Goal: Information Seeking & Learning: Find specific fact

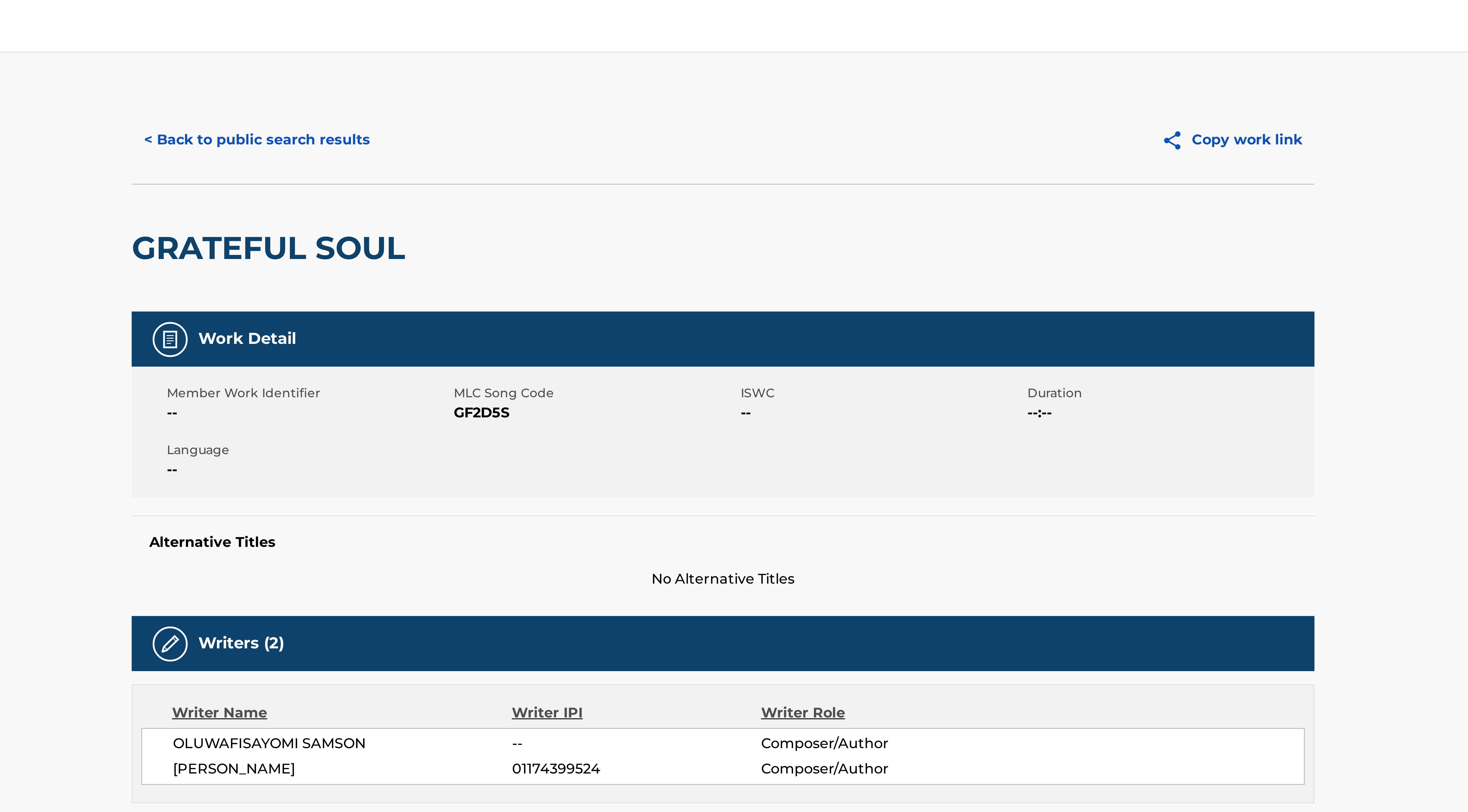
click at [585, 48] on button "< Back to public search results" at bounding box center [578, 47] width 84 height 15
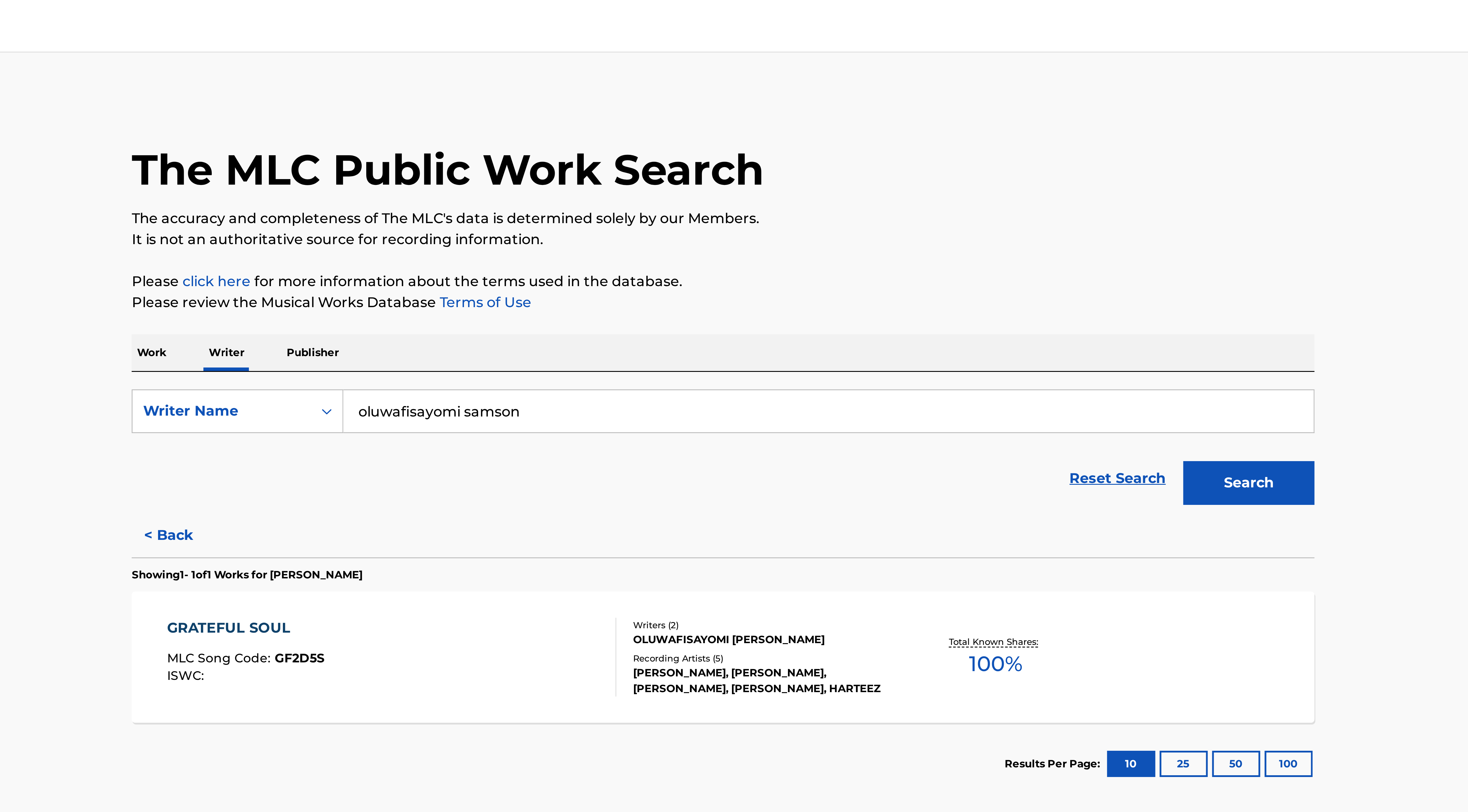
click at [623, 137] on input "oluwafisayomi samson" at bounding box center [769, 137] width 323 height 14
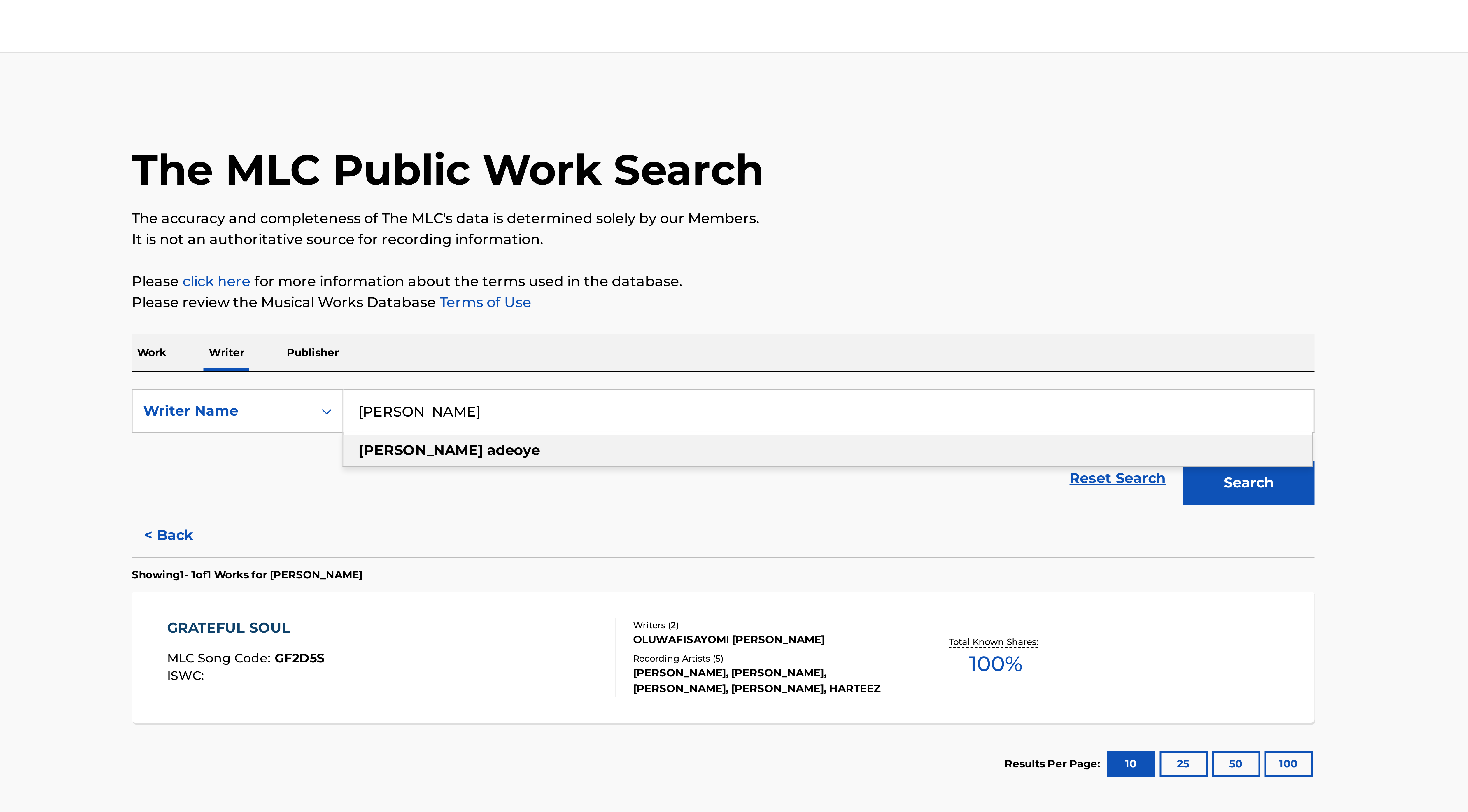
type input "[PERSON_NAME]"
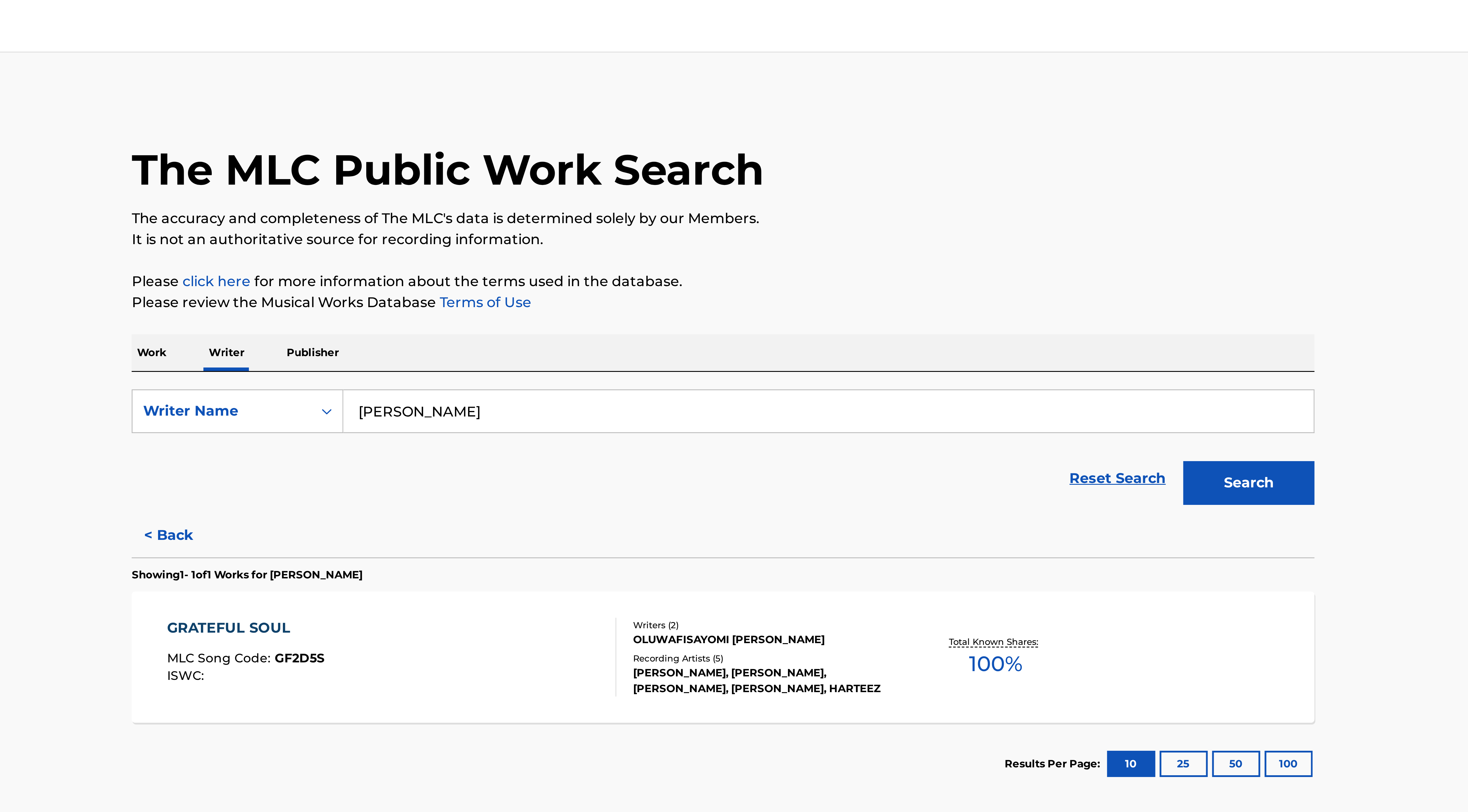
click at [921, 166] on button "Search" at bounding box center [909, 161] width 44 height 15
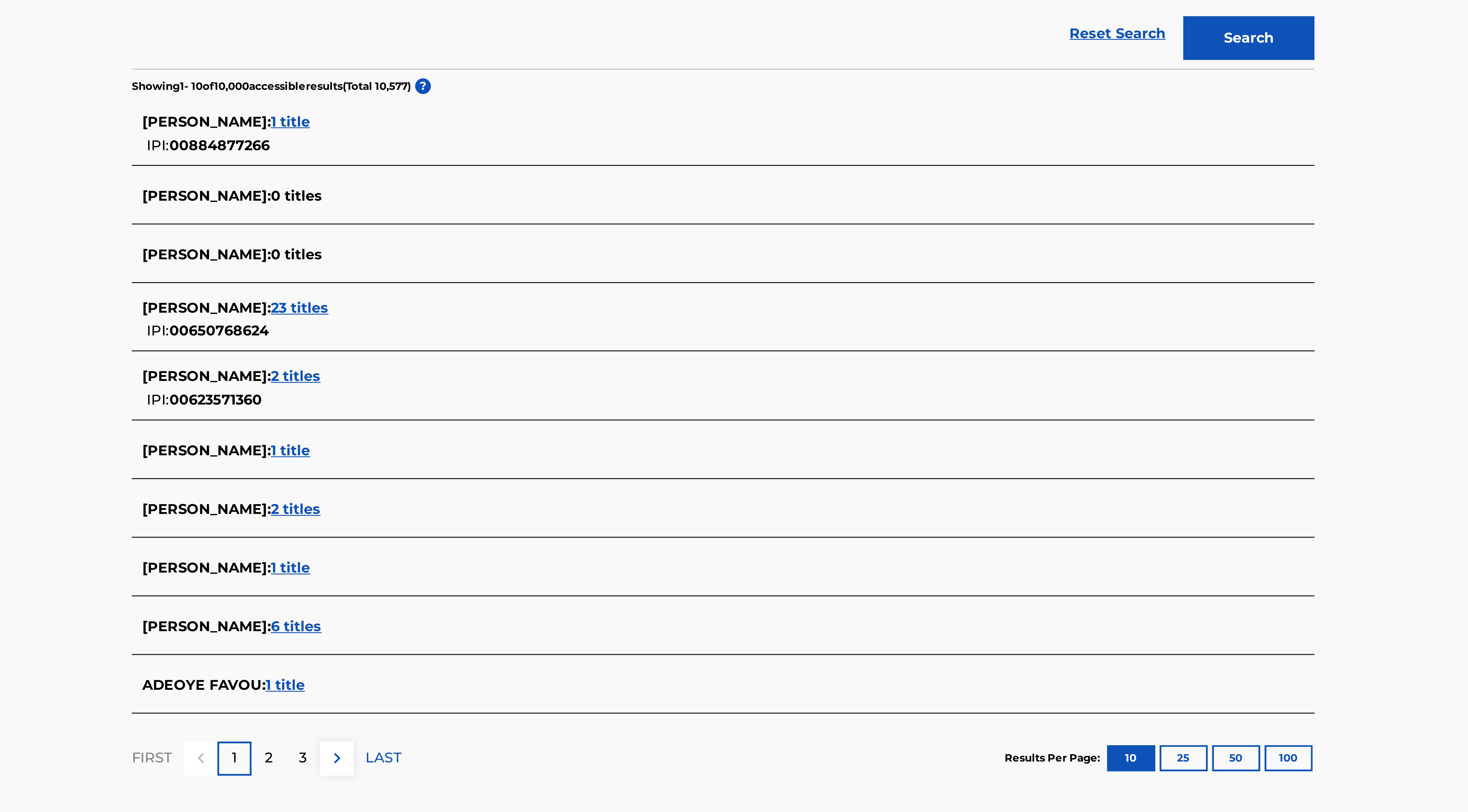
click at [589, 319] on span "2 titles" at bounding box center [591, 318] width 17 height 6
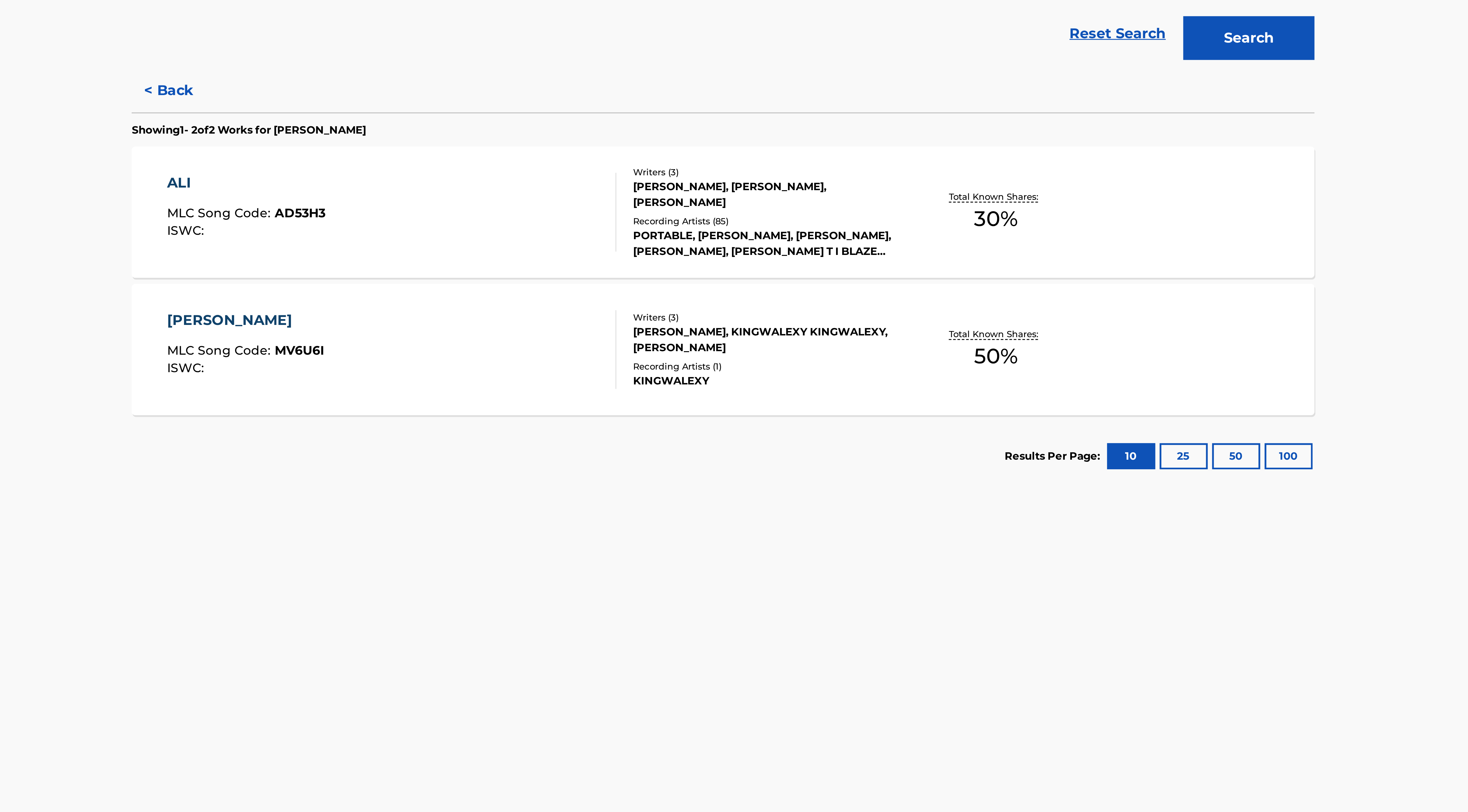
click at [656, 264] on div "[PERSON_NAME] MLC Song Code : MV6U6I ISWC :" at bounding box center [623, 265] width 150 height 26
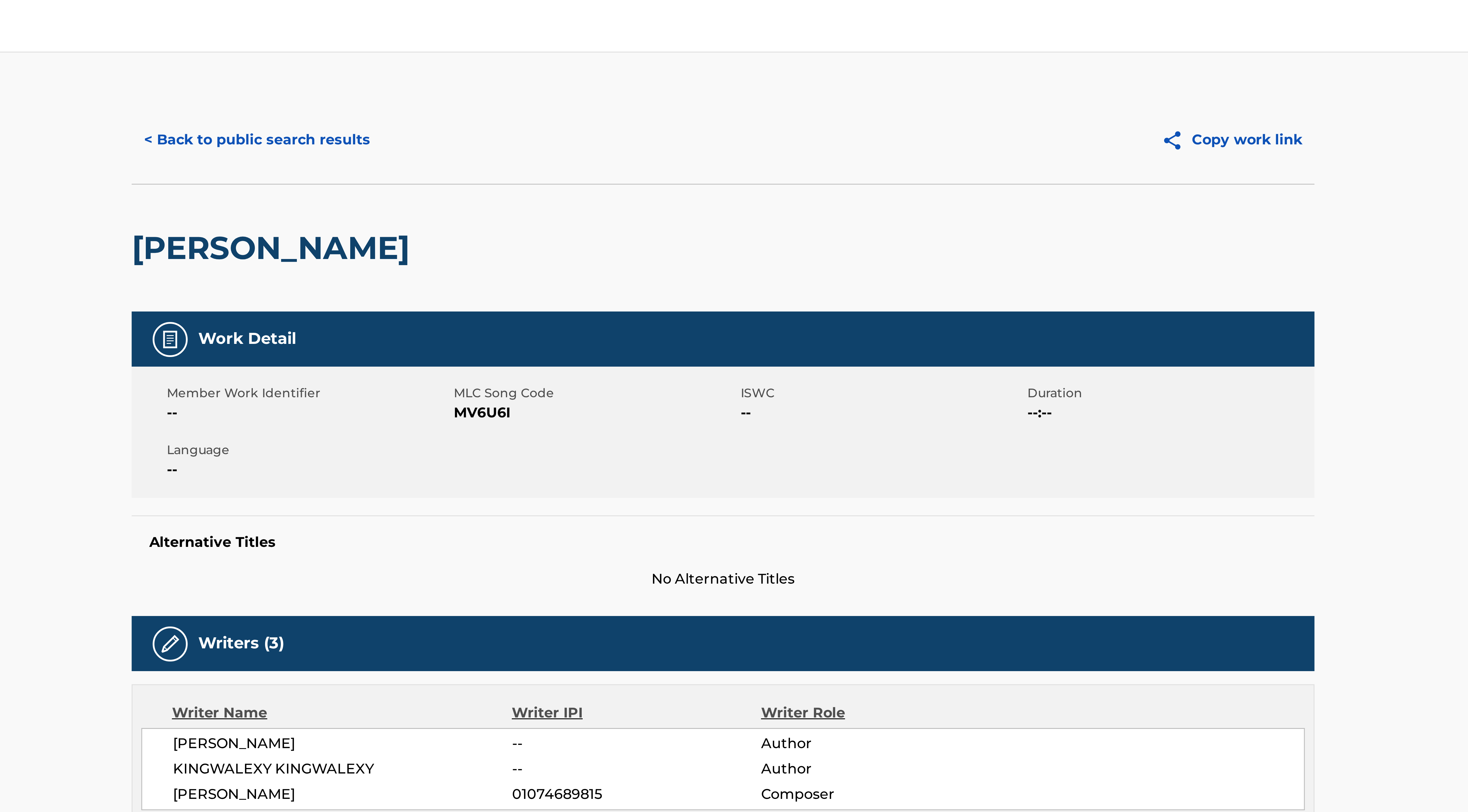
click at [584, 48] on button "< Back to public search results" at bounding box center [578, 47] width 84 height 15
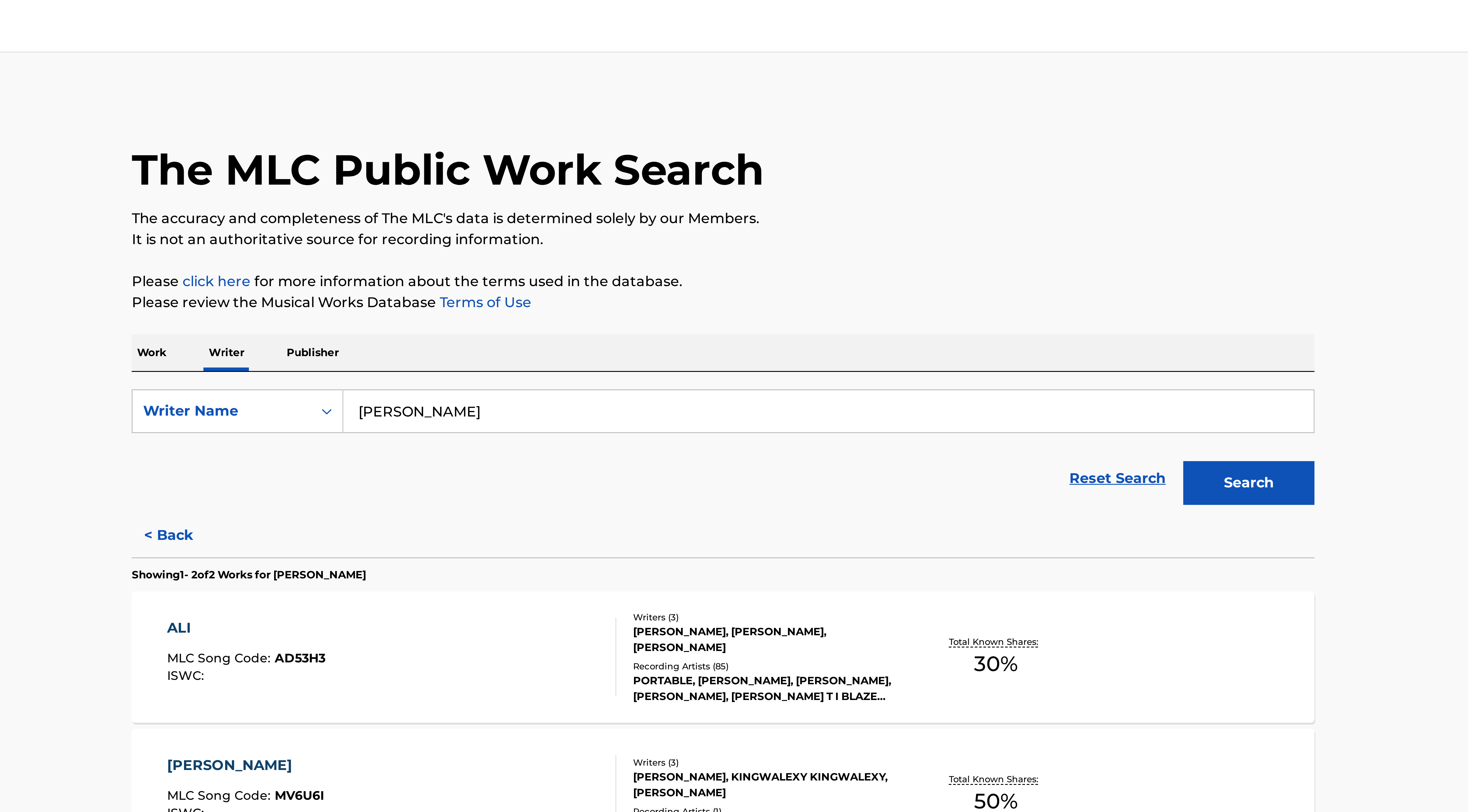
click at [803, 208] on div "ALI MLC Song Code : AD53H3 ISWC : Writers ( 3 ) [PERSON_NAME], [PERSON_NAME], […" at bounding box center [734, 219] width 394 height 44
